Goal: Task Accomplishment & Management: Use online tool/utility

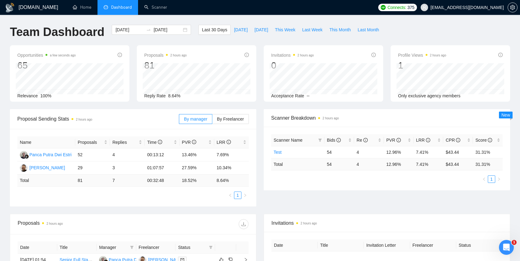
click at [123, 11] on li "Dashboard" at bounding box center [117, 7] width 41 height 15
click at [160, 7] on link "Scanner" at bounding box center [155, 7] width 23 height 5
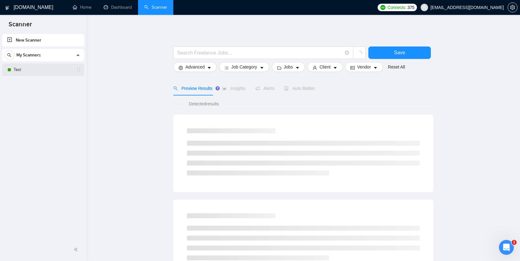
click at [31, 69] on link "Test" at bounding box center [43, 69] width 59 height 12
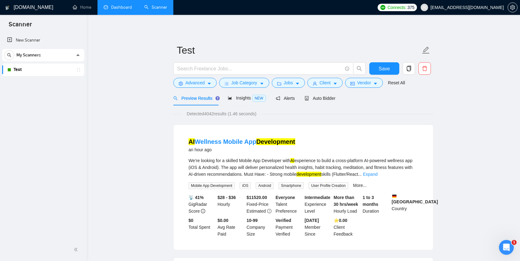
click at [119, 7] on link "Dashboard" at bounding box center [118, 7] width 28 height 5
